Goal: Information Seeking & Learning: Learn about a topic

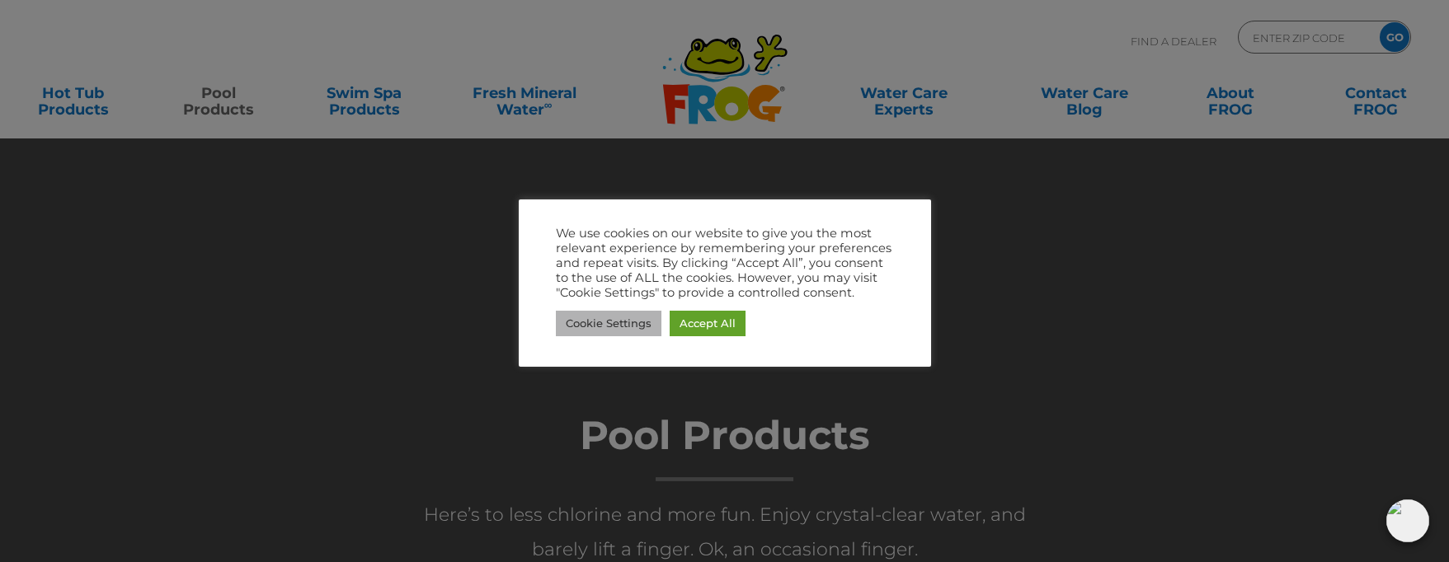
click at [627, 318] on link "Cookie Settings" at bounding box center [609, 324] width 106 height 26
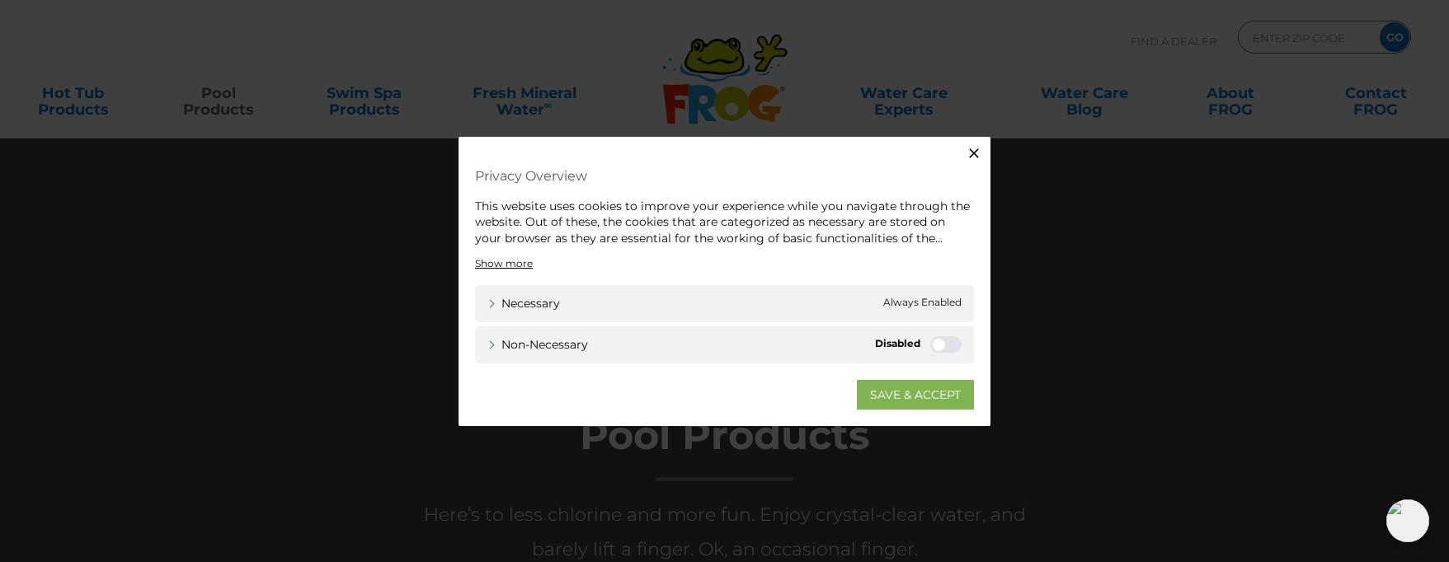
click at [894, 395] on link "SAVE & ACCEPT" at bounding box center [915, 395] width 117 height 30
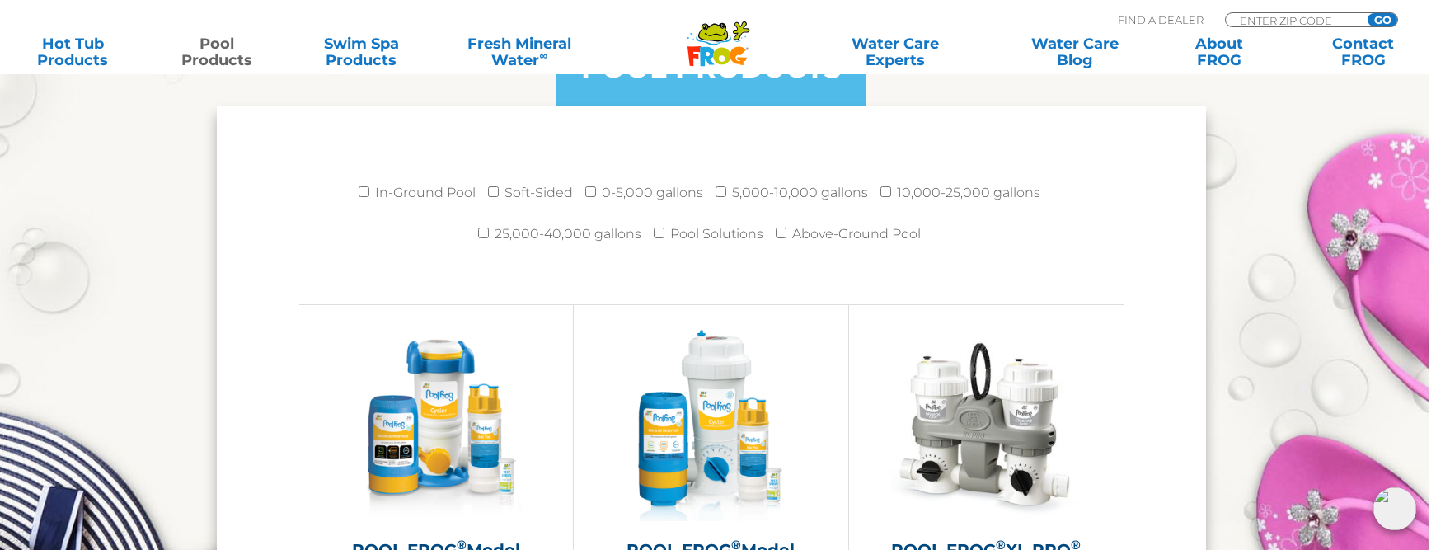
scroll to position [2194, 7]
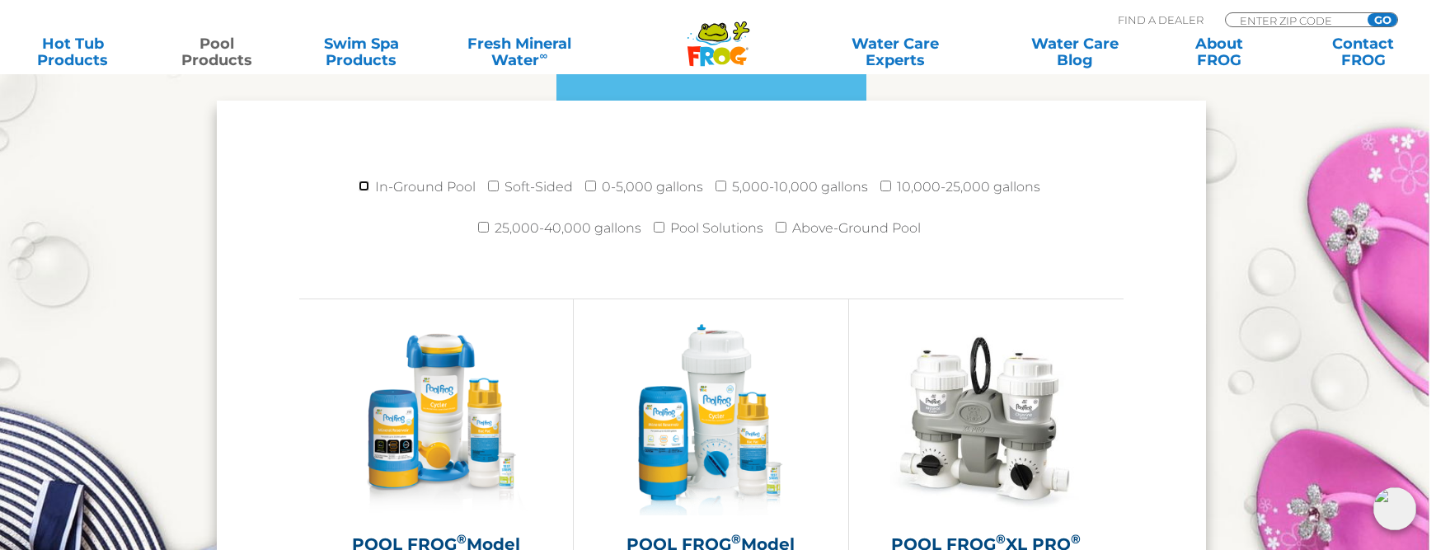
click at [369, 185] on input "In-Ground Pool" at bounding box center [364, 186] width 11 height 11
checkbox input "true"
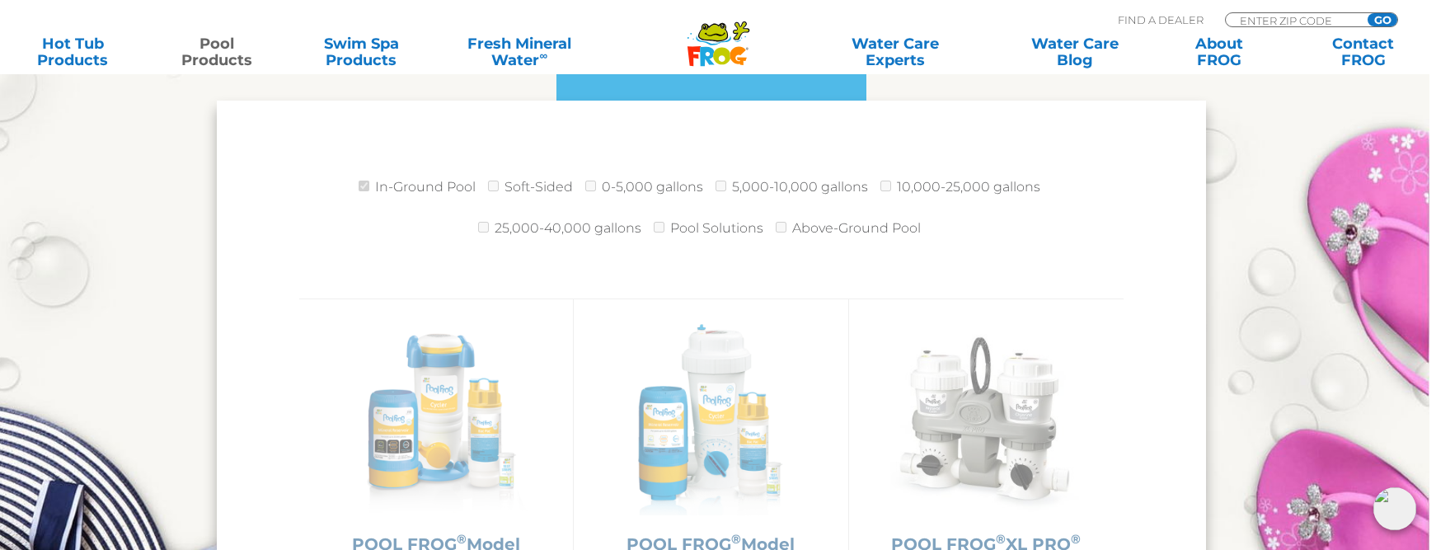
click at [897, 186] on label "10,000-25,000 gallons" at bounding box center [968, 187] width 143 height 33
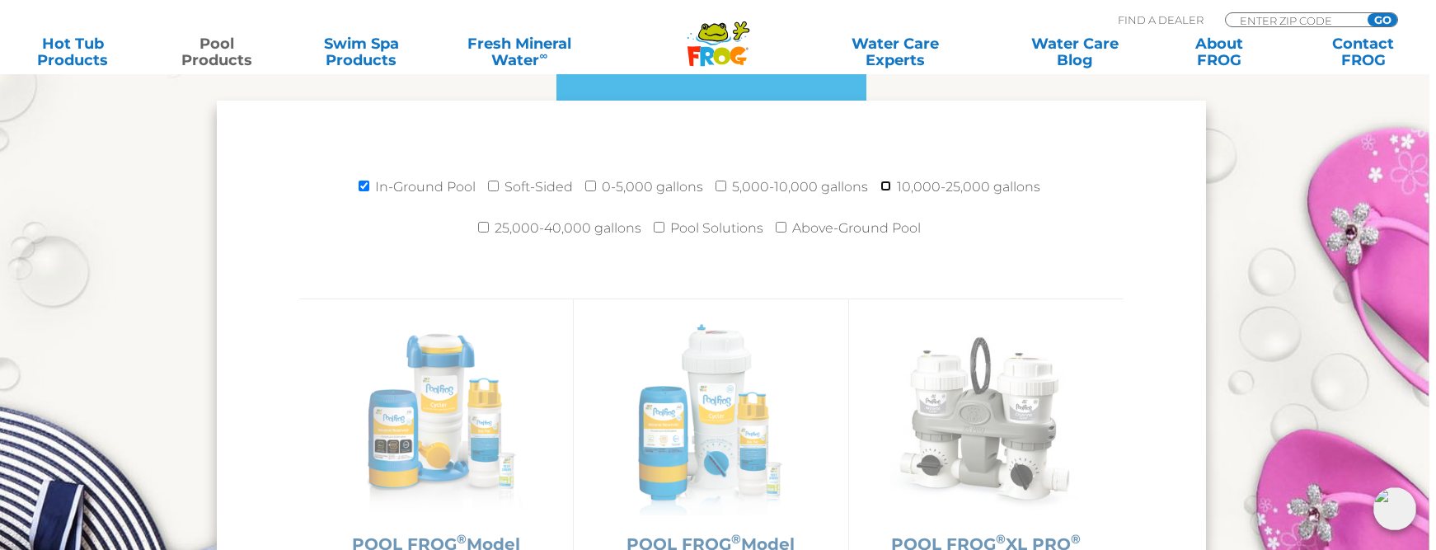
click at [884, 186] on input "10,000-25,000 gallons" at bounding box center [886, 186] width 11 height 11
checkbox input "true"
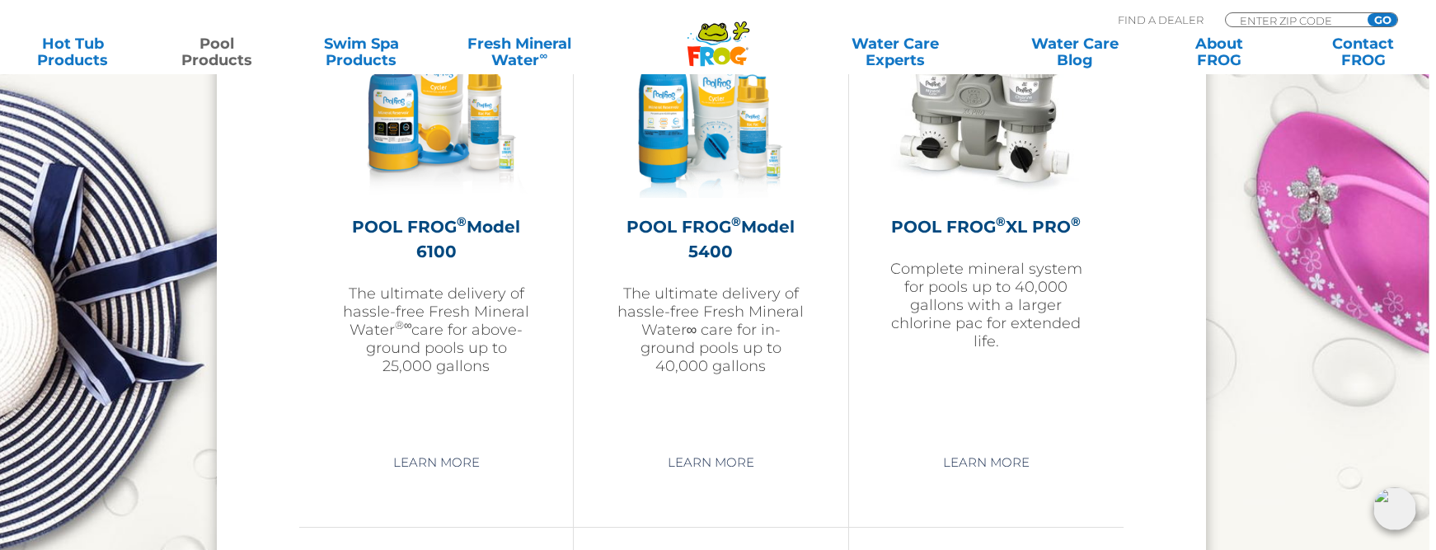
scroll to position [2515, 7]
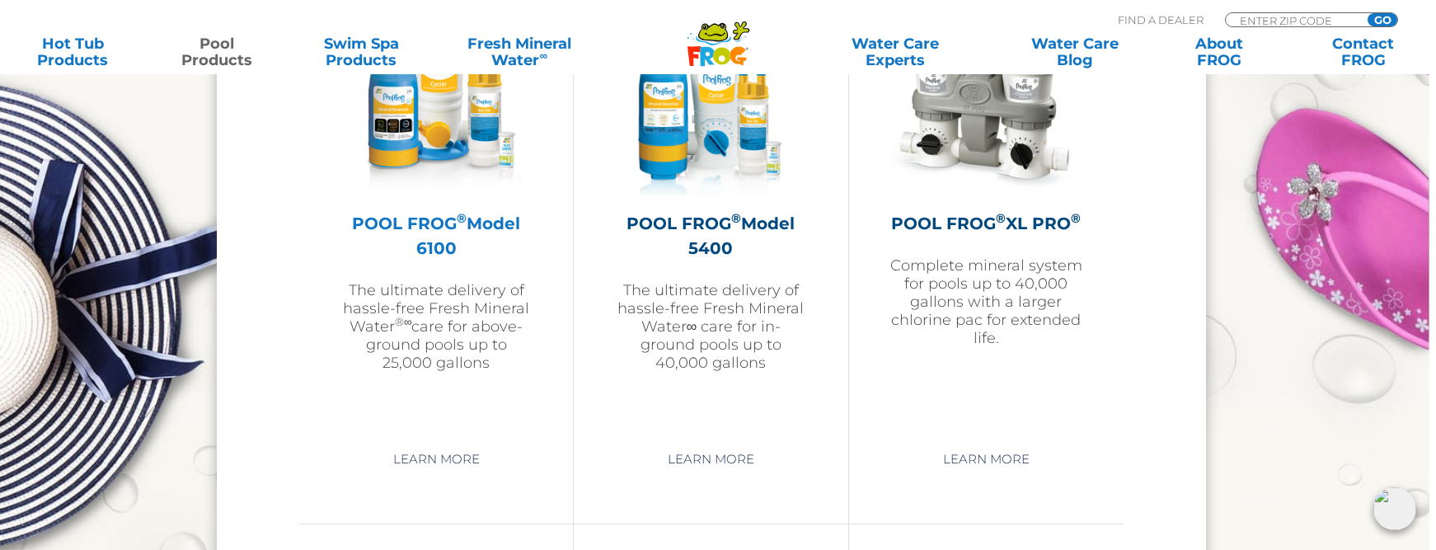
click at [396, 298] on p "The ultimate delivery of hassle-free Fresh Mineral Water ®∞ care for above-grou…" at bounding box center [436, 326] width 191 height 91
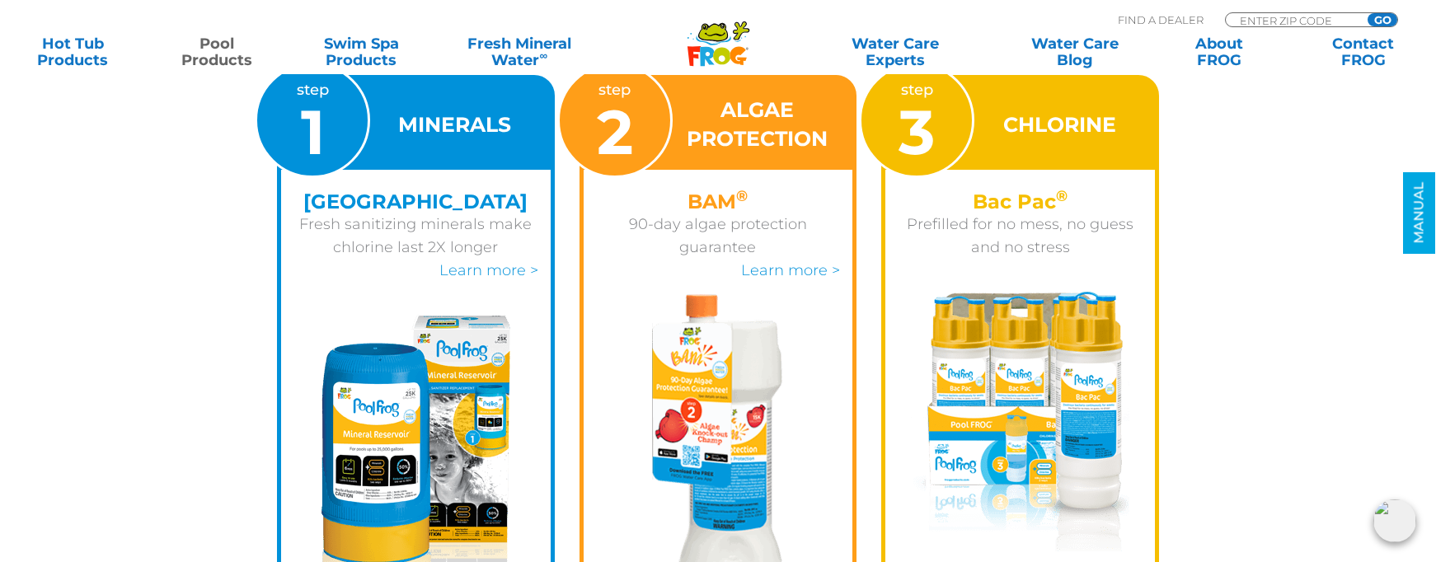
scroll to position [2403, 0]
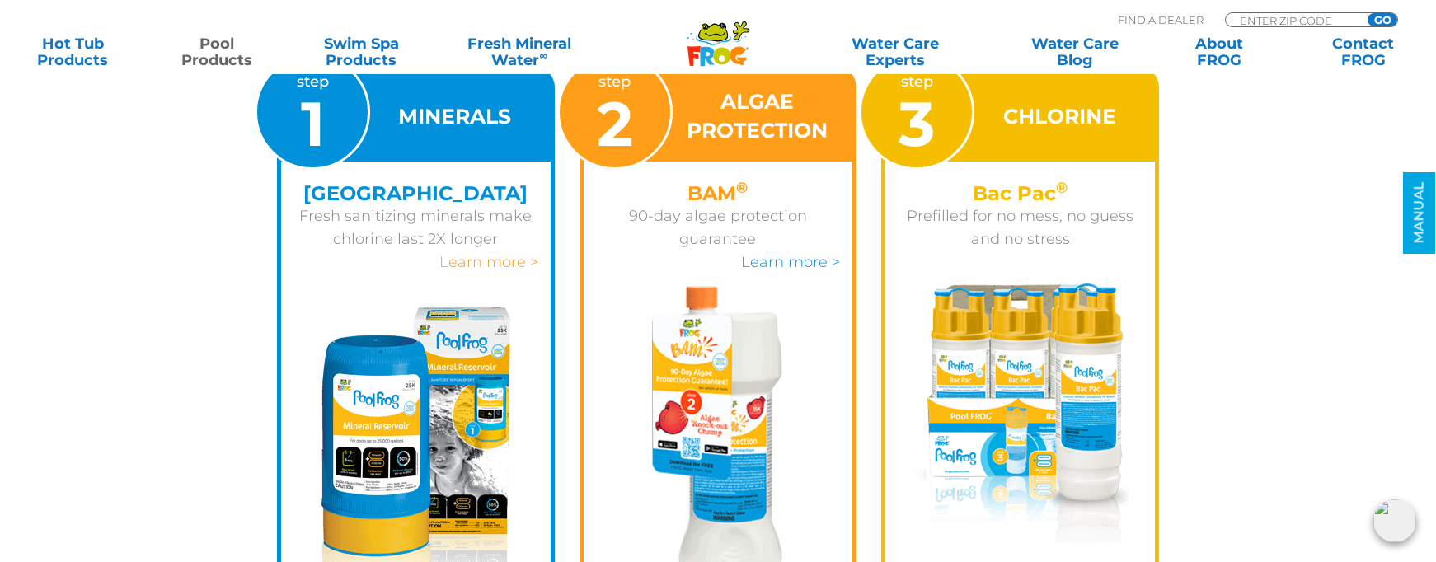
click at [493, 261] on link "Learn more >" at bounding box center [488, 262] width 99 height 18
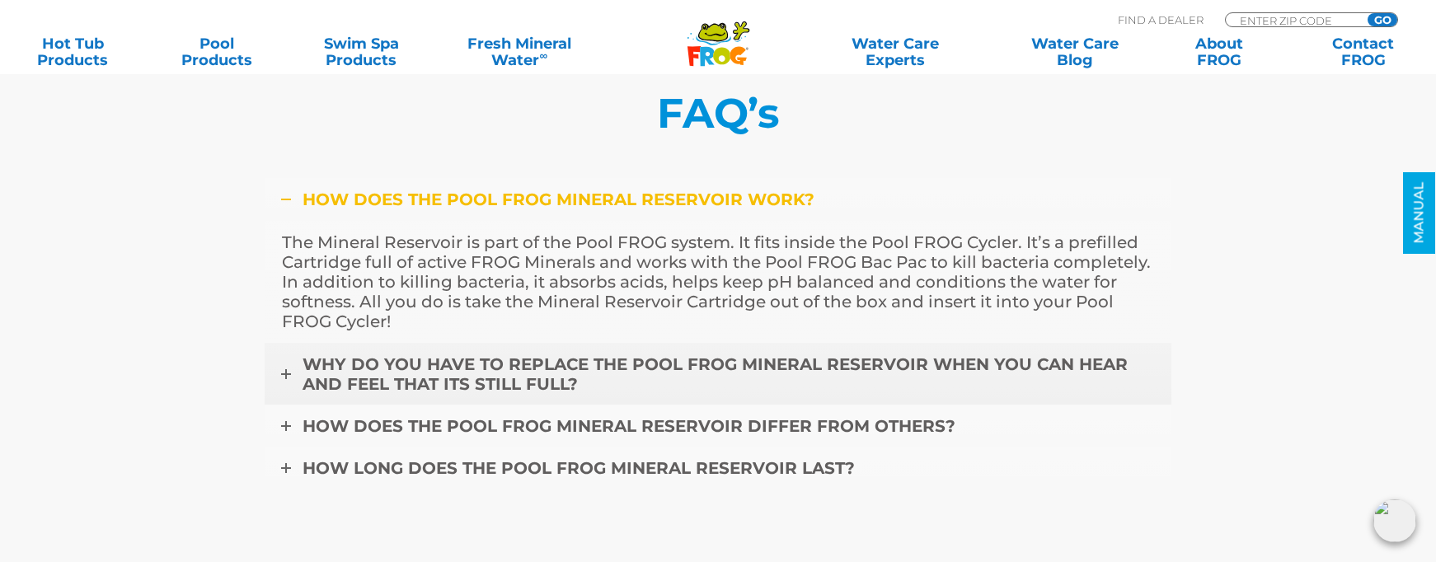
scroll to position [4592, 0]
click at [289, 375] on icon at bounding box center [286, 374] width 10 height 10
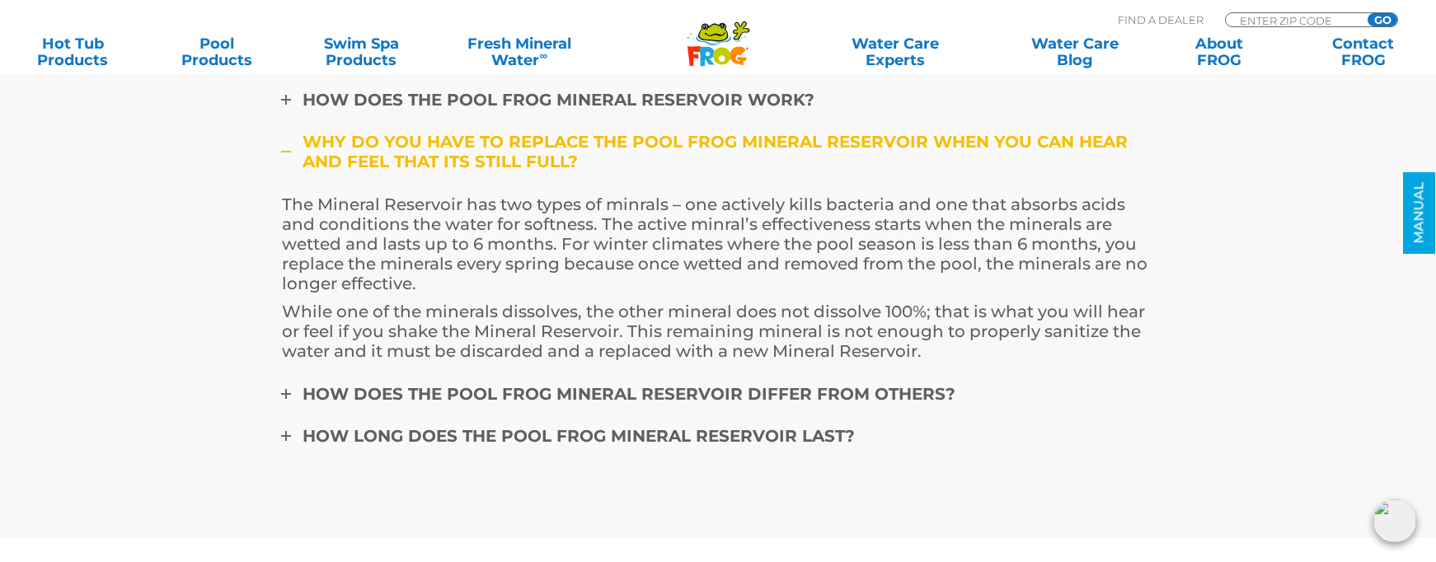
scroll to position [4696, 0]
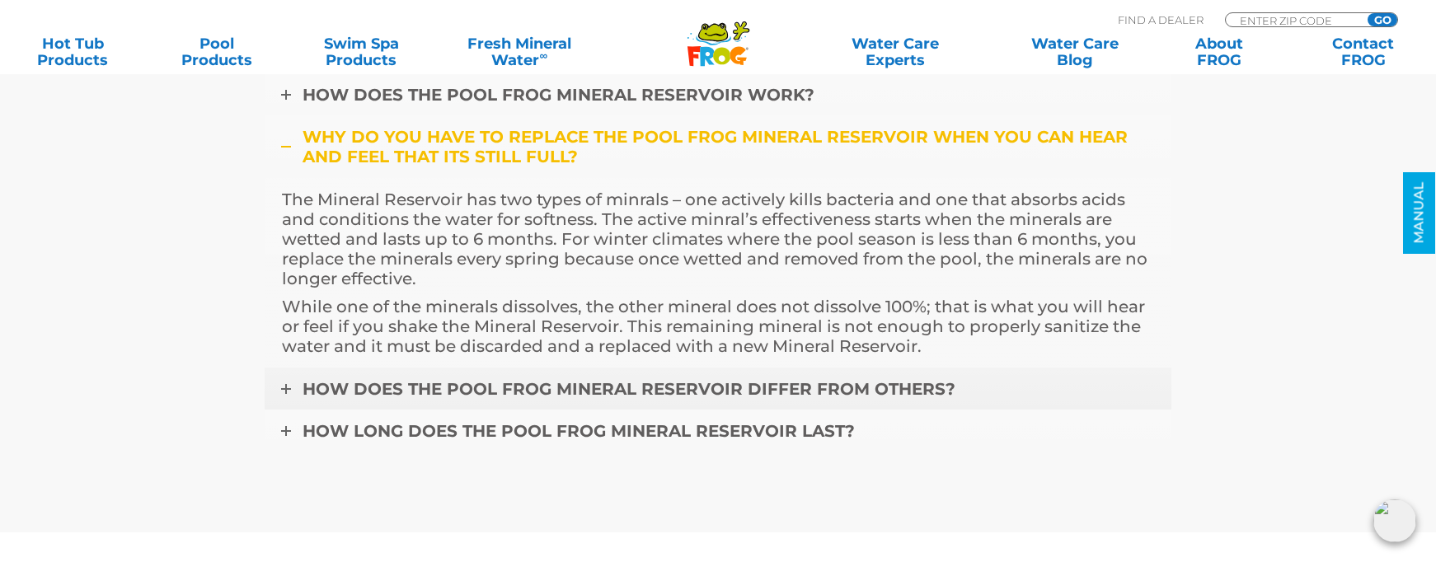
click at [284, 386] on icon at bounding box center [286, 389] width 10 height 10
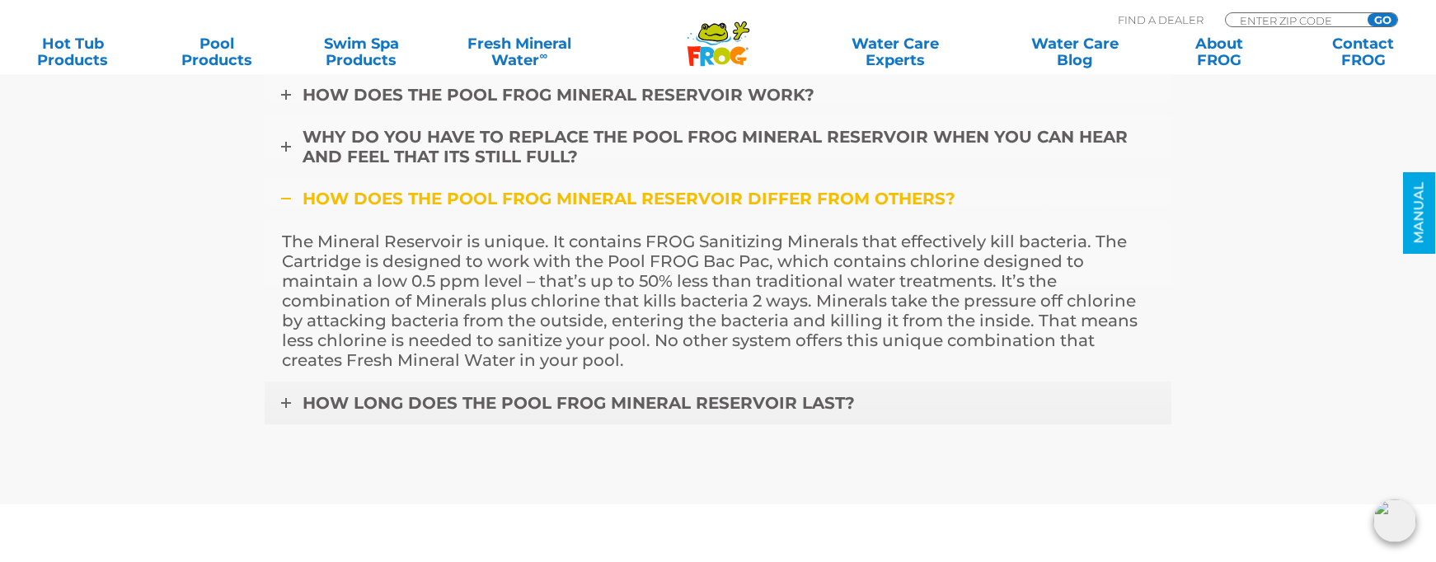
click at [281, 408] on link "HOW LONG DOES THE POOL FROG MINERAL RESERVOIR LAST?" at bounding box center [718, 403] width 907 height 43
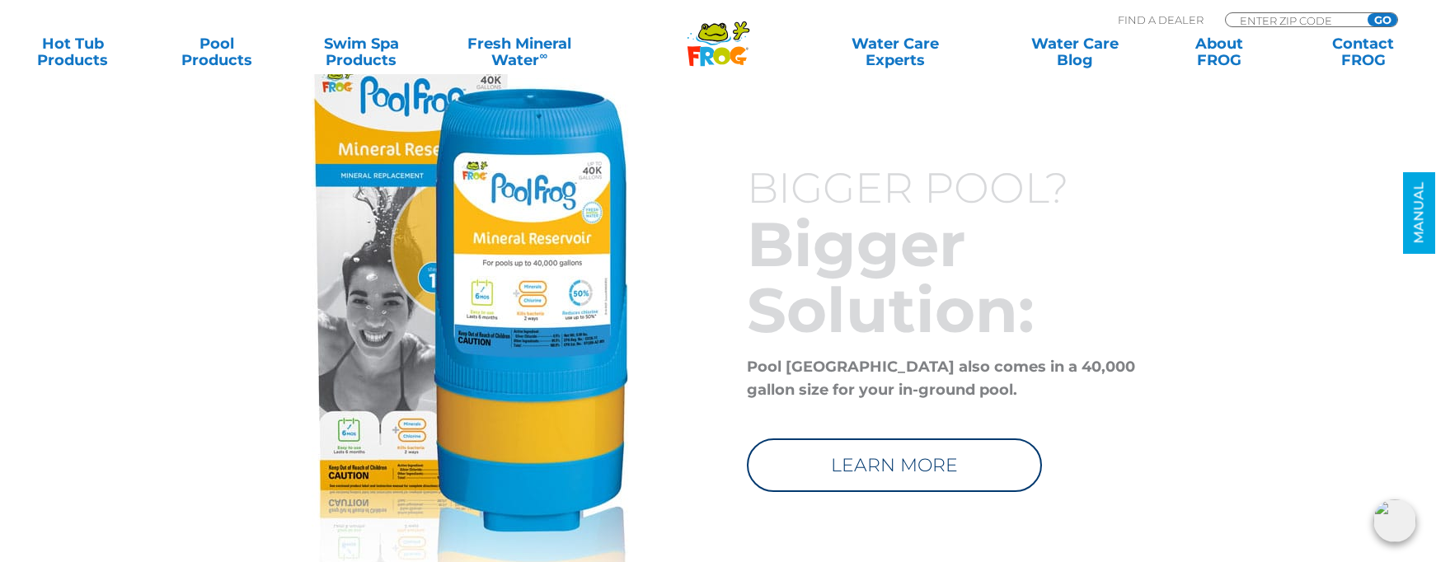
scroll to position [5462, 0]
